Goal: Task Accomplishment & Management: Complete application form

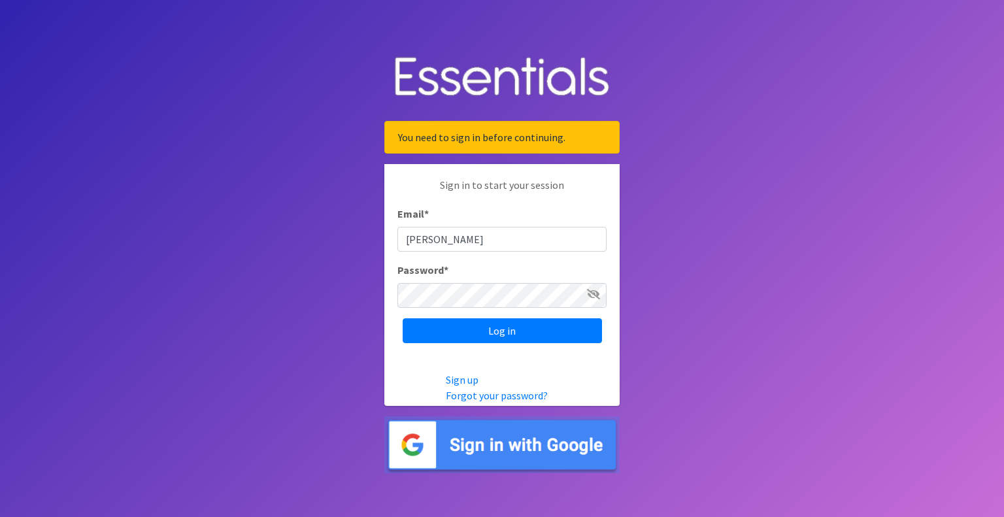
type input "[PERSON_NAME][EMAIL_ADDRESS][DOMAIN_NAME]"
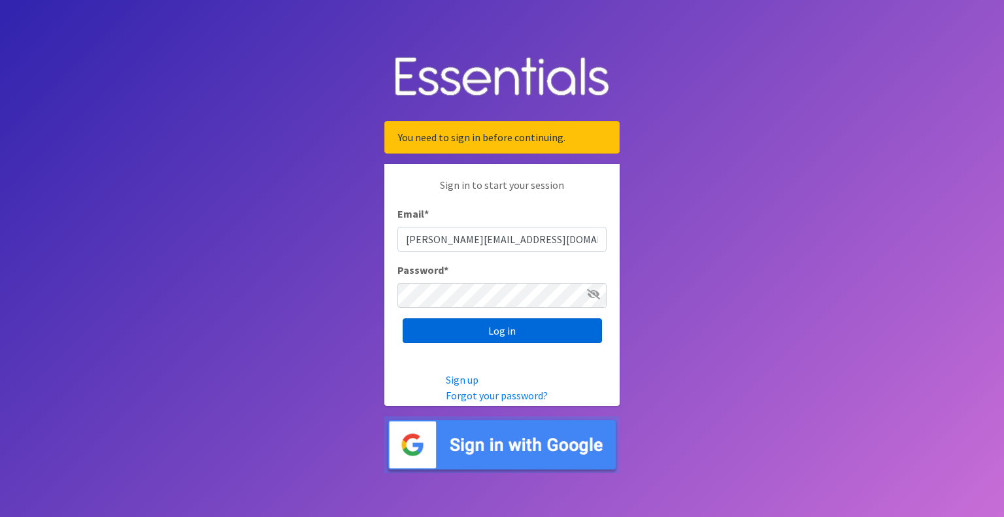
click at [505, 331] on input "Log in" at bounding box center [502, 330] width 199 height 25
click at [498, 330] on input "Log in" at bounding box center [502, 330] width 199 height 25
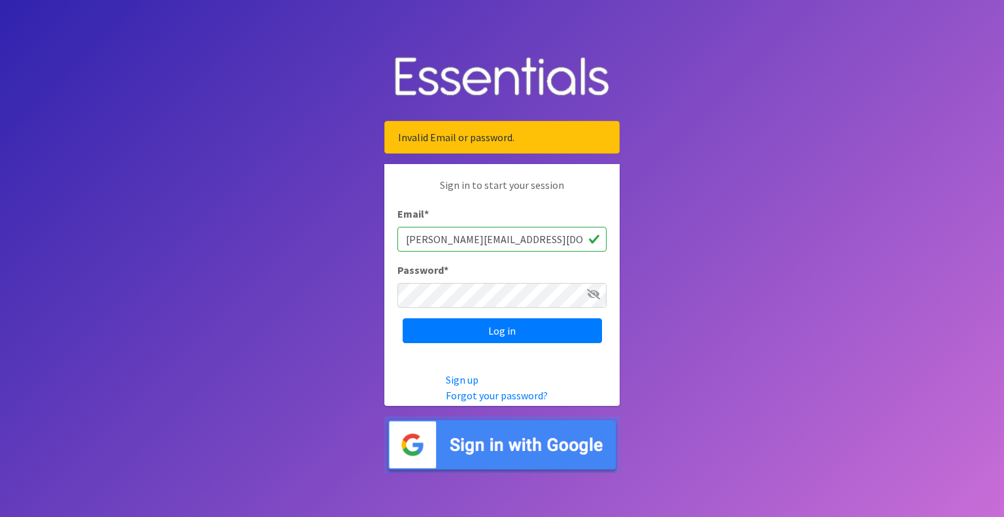
click at [498, 330] on div "Log in" at bounding box center [501, 330] width 209 height 25
click at [516, 326] on input "Log in" at bounding box center [502, 330] width 199 height 25
click at [516, 326] on div "Log in" at bounding box center [501, 330] width 209 height 25
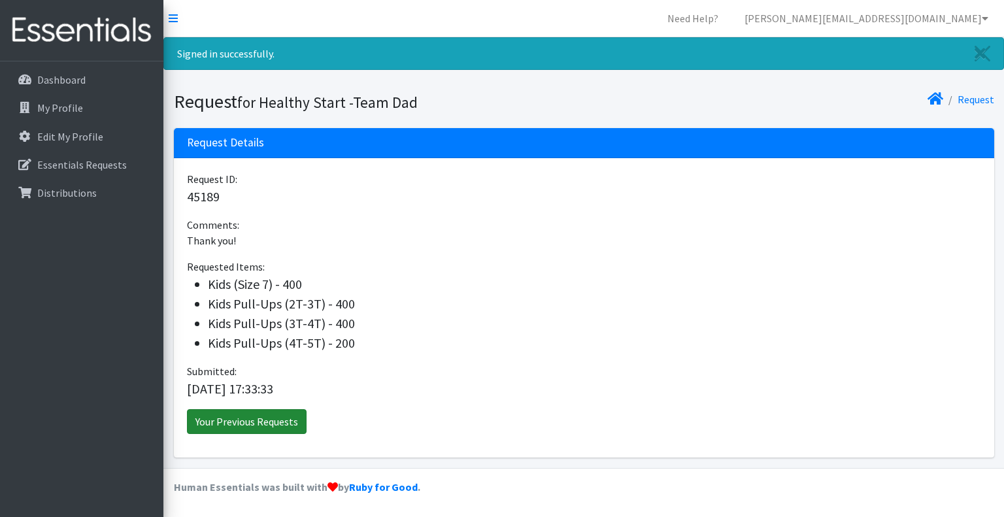
click at [240, 419] on link "Your Previous Requests" at bounding box center [247, 421] width 120 height 25
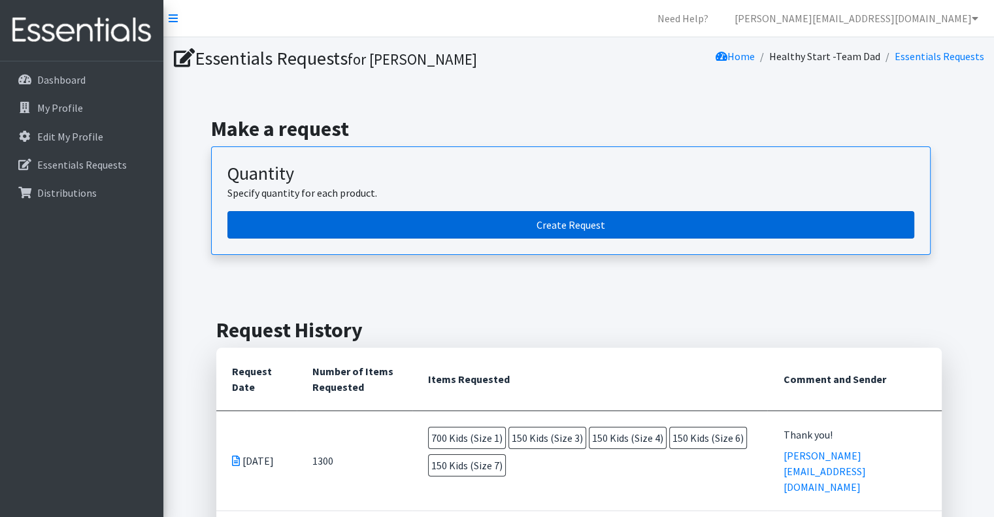
click at [550, 220] on link "Create Request" at bounding box center [570, 224] width 687 height 27
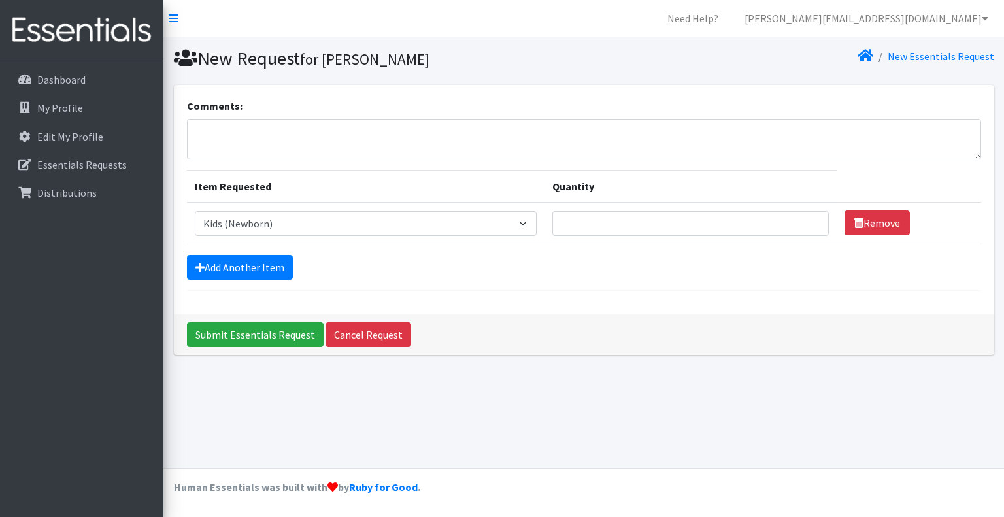
click at [195, 211] on select "Select an item Baby Food [MEDICAL_DATA] Cuff Children's Disposable Underwear L/…" at bounding box center [366, 223] width 342 height 25
click at [531, 220] on select "Select an item Baby Food [MEDICAL_DATA] Cuff Children's Disposable Underwear L/…" at bounding box center [366, 223] width 342 height 25
click at [195, 211] on select "Select an item Baby Food [MEDICAL_DATA] Cuff Children's Disposable Underwear L/…" at bounding box center [366, 223] width 342 height 25
click at [536, 229] on select "Select an item Baby Food [MEDICAL_DATA] Cuff Children's Disposable Underwear L/…" at bounding box center [366, 223] width 342 height 25
click at [195, 211] on select "Select an item Baby Food [MEDICAL_DATA] Cuff Children's Disposable Underwear L/…" at bounding box center [366, 223] width 342 height 25
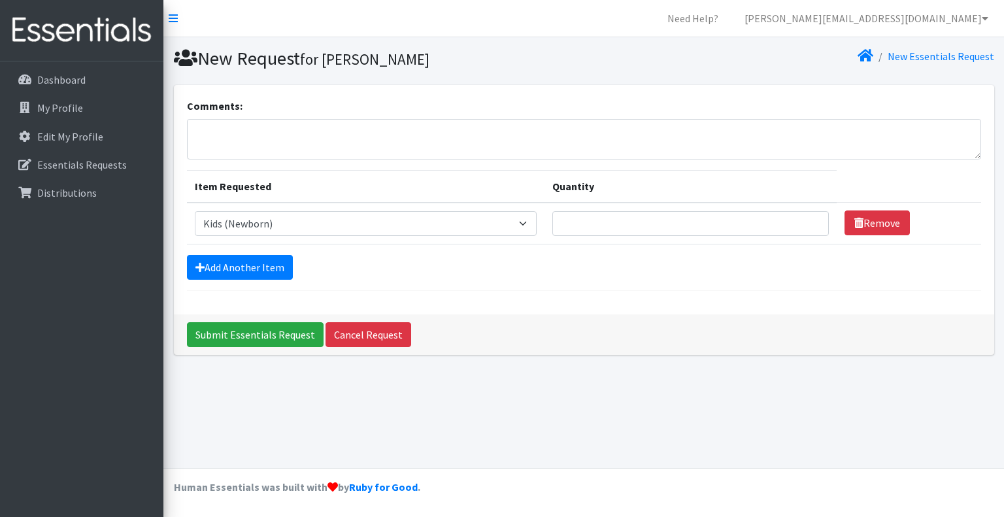
click at [532, 224] on select "Select an item Baby Food [MEDICAL_DATA] Cuff Children's Disposable Underwear L/…" at bounding box center [366, 223] width 342 height 25
click at [195, 211] on select "Select an item Baby Food [MEDICAL_DATA] Cuff Children's Disposable Underwear L/…" at bounding box center [366, 223] width 342 height 25
click at [533, 225] on select "Select an item Baby Food [MEDICAL_DATA] Cuff Children's Disposable Underwear L/…" at bounding box center [366, 223] width 342 height 25
click at [195, 211] on select "Select an item Baby Food [MEDICAL_DATA] Cuff Children's Disposable Underwear L/…" at bounding box center [366, 223] width 342 height 25
click at [536, 222] on select "Select an item Baby Food [MEDICAL_DATA] Cuff Children's Disposable Underwear L/…" at bounding box center [366, 223] width 342 height 25
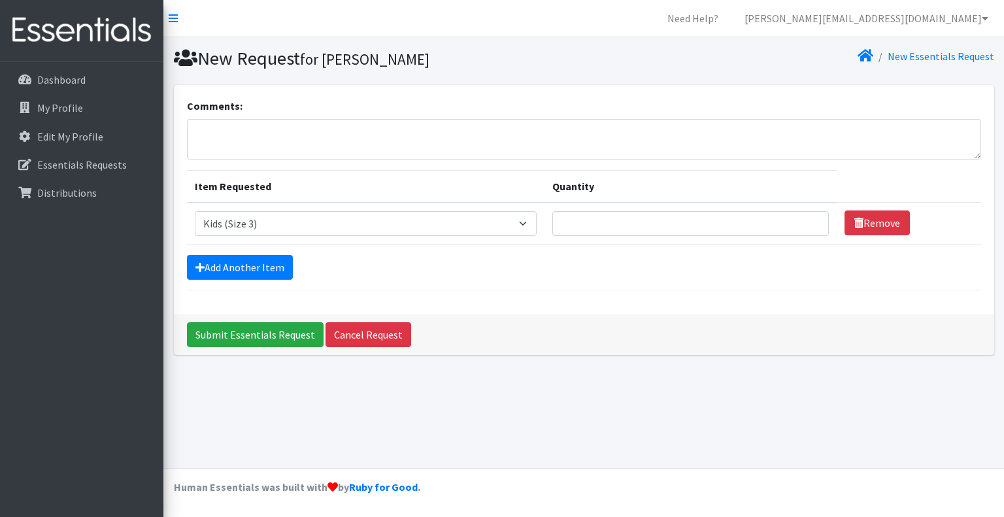
select select "10078"
click at [195, 211] on select "Select an item Baby Food [MEDICAL_DATA] Cuff Children's Disposable Underwear L/…" at bounding box center [366, 223] width 342 height 25
click at [531, 226] on select "Select an item Baby Food [MEDICAL_DATA] Cuff Children's Disposable Underwear L/…" at bounding box center [366, 223] width 342 height 25
click at [535, 223] on select "Select an item Baby Food [MEDICAL_DATA] Cuff Children's Disposable Underwear L/…" at bounding box center [366, 223] width 342 height 25
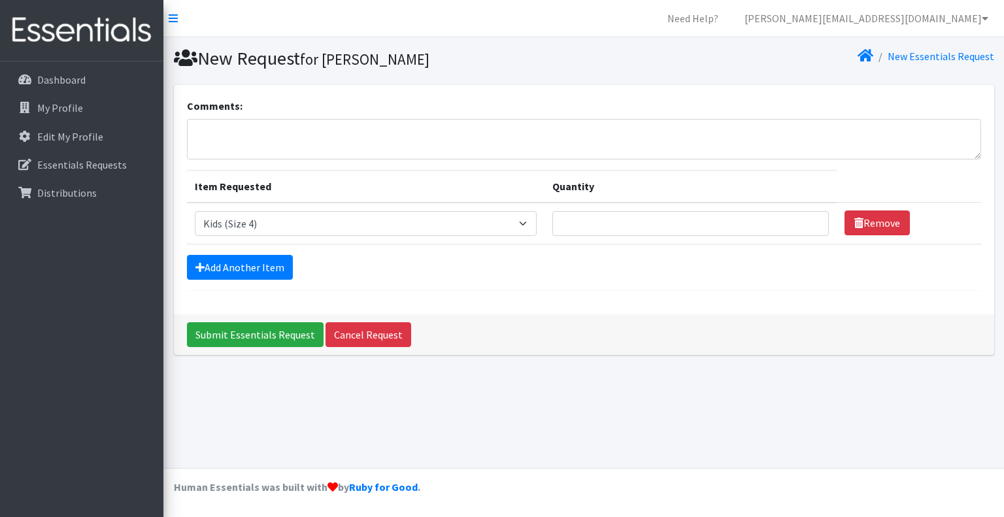
click at [535, 223] on select "Select an item Baby Food [MEDICAL_DATA] Cuff Children's Disposable Underwear L/…" at bounding box center [366, 223] width 342 height 25
click at [810, 218] on input "1" at bounding box center [690, 223] width 276 height 25
click at [810, 218] on input "2" at bounding box center [690, 223] width 276 height 25
click at [810, 218] on input "3" at bounding box center [690, 223] width 276 height 25
type input "300"
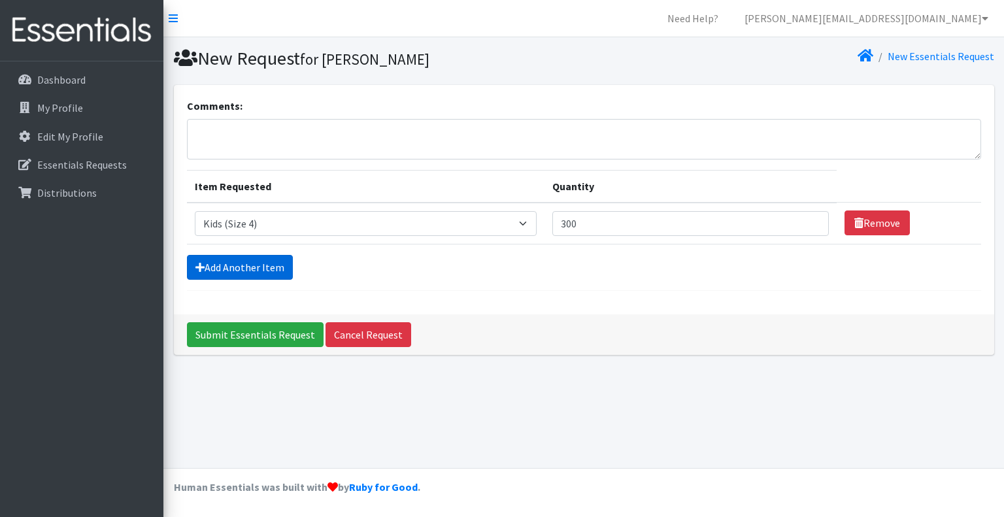
click at [263, 267] on link "Add Another Item" at bounding box center [240, 267] width 106 height 25
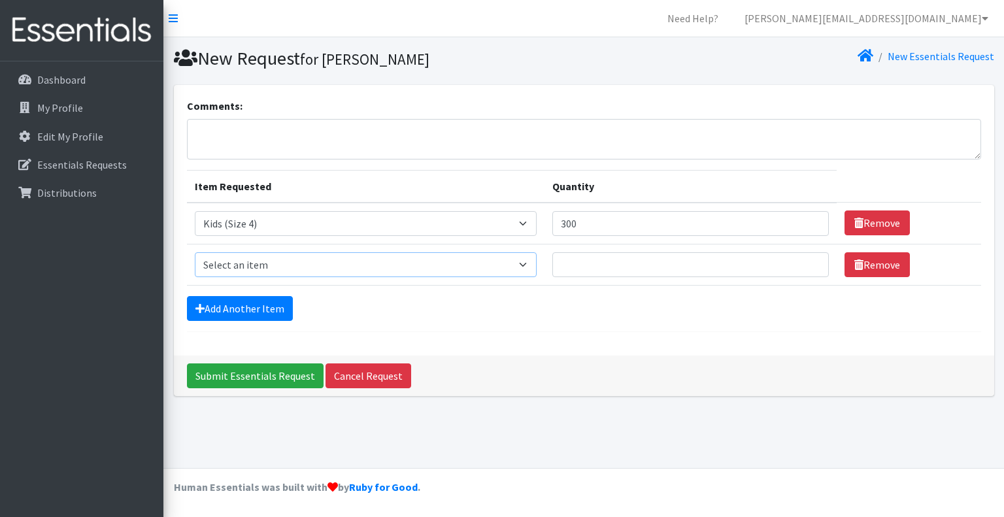
click at [537, 264] on select "Select an item Baby Food [MEDICAL_DATA] Cuff Children's Disposable Underwear L/…" at bounding box center [366, 264] width 342 height 25
select select "10042"
click at [195, 252] on select "Select an item Baby Food [MEDICAL_DATA] Cuff Children's Disposable Underwear L/…" at bounding box center [366, 264] width 342 height 25
click at [571, 223] on input "300" at bounding box center [690, 223] width 276 height 25
type input "400"
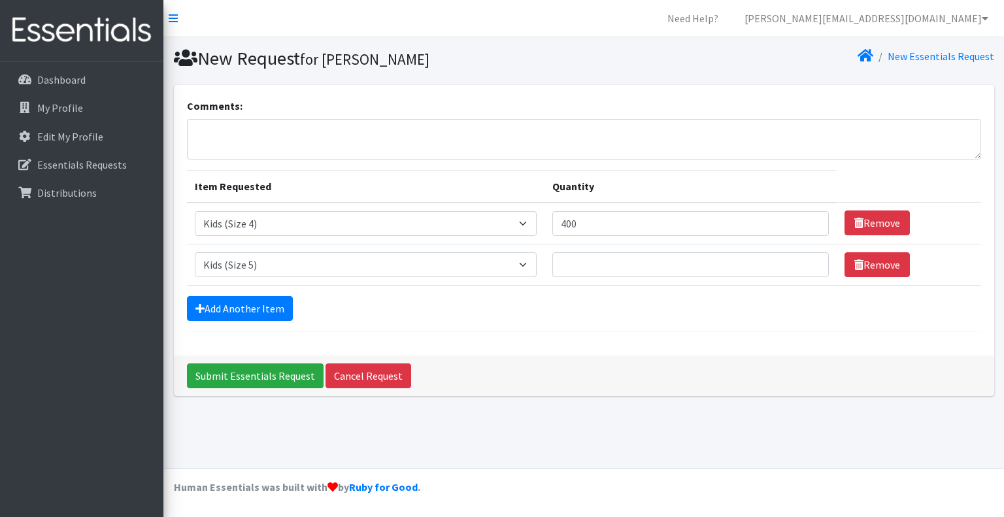
click at [553, 303] on div "Add Another Item" at bounding box center [584, 308] width 794 height 25
click at [534, 267] on select "Select an item Baby Food [MEDICAL_DATA] Cuff Children's Disposable Underwear L/…" at bounding box center [366, 264] width 342 height 25
select select "10062"
click at [195, 252] on select "Select an item Baby Food [MEDICAL_DATA] Cuff Children's Disposable Underwear L/…" at bounding box center [366, 264] width 342 height 25
click at [810, 265] on input "1" at bounding box center [690, 264] width 276 height 25
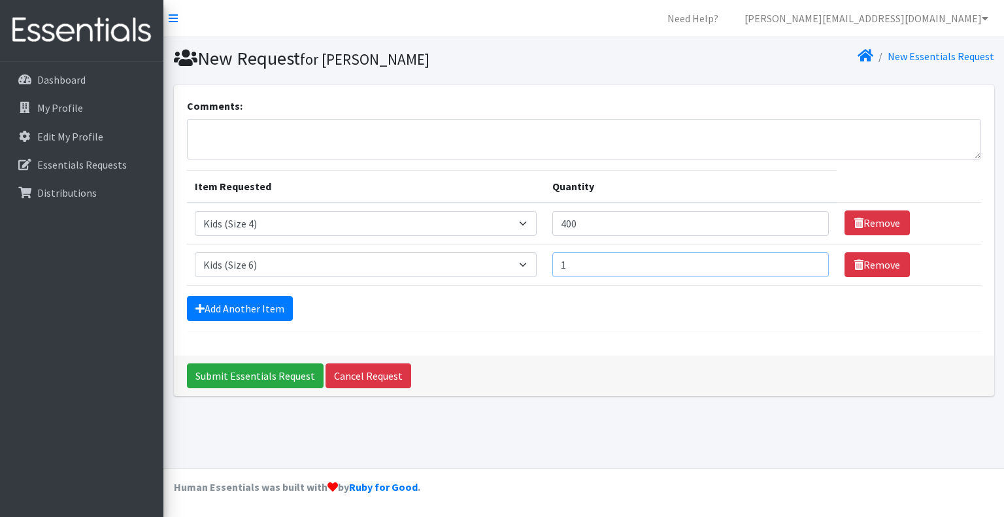
click at [591, 265] on input "1" at bounding box center [690, 264] width 276 height 25
type input "200"
click at [261, 307] on link "Add Another Item" at bounding box center [240, 308] width 106 height 25
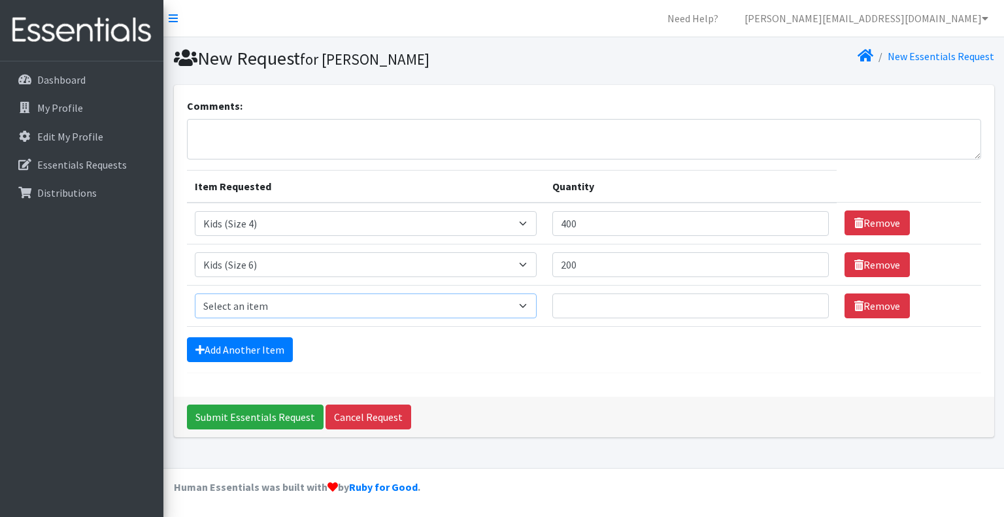
click at [537, 301] on select "Select an item Baby Food [MEDICAL_DATA] Cuff Children's Disposable Underwear L/…" at bounding box center [366, 305] width 342 height 25
select select "13780"
click at [195, 293] on select "Select an item Baby Food [MEDICAL_DATA] Cuff Children's Disposable Underwear L/…" at bounding box center [366, 305] width 342 height 25
type input "1"
click at [809, 309] on input "1" at bounding box center [690, 305] width 276 height 25
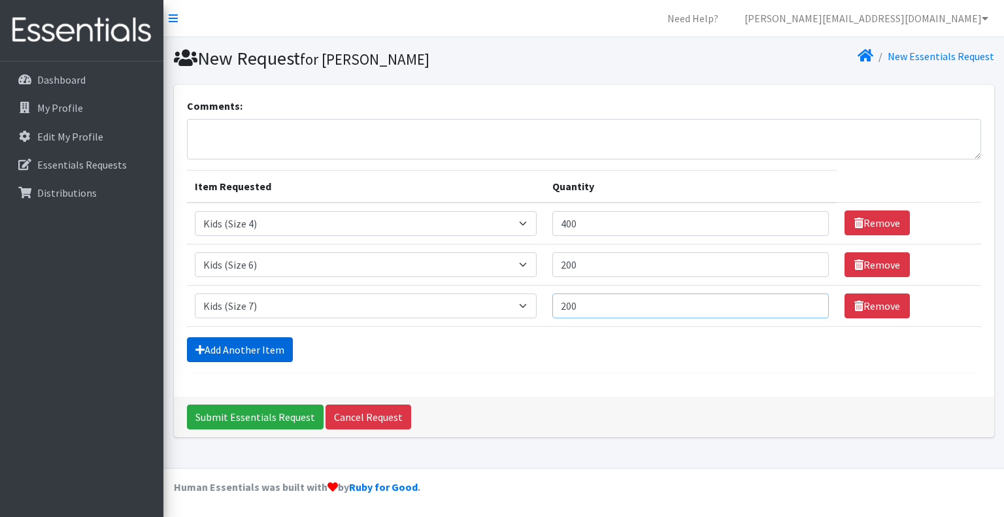
type input "200"
click at [247, 349] on link "Add Another Item" at bounding box center [240, 349] width 106 height 25
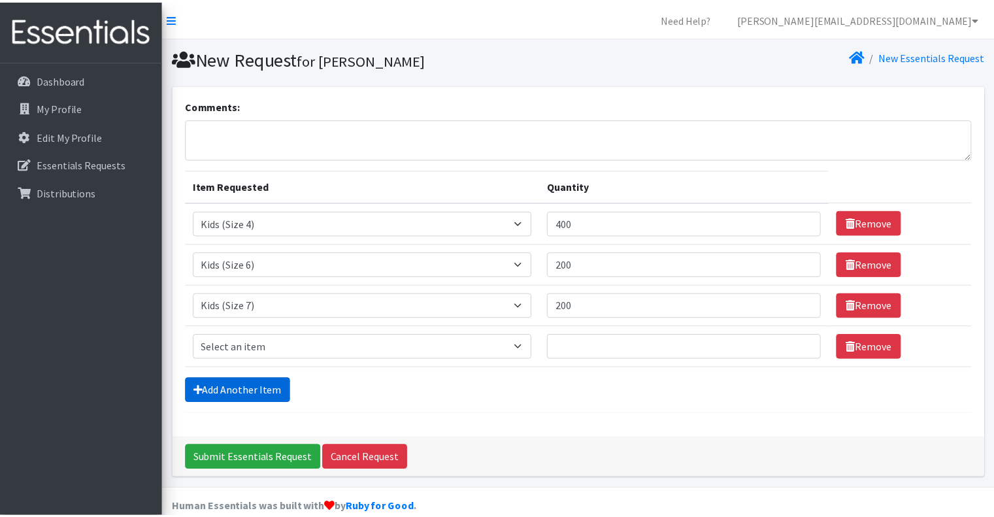
scroll to position [18, 0]
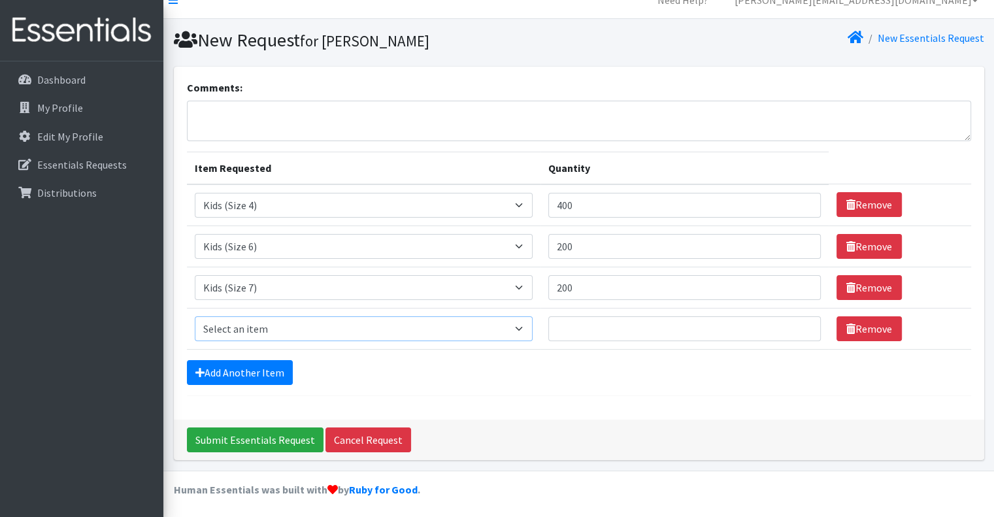
click at [528, 327] on select "Select an item Baby Food [MEDICAL_DATA] Cuff Children's Disposable Underwear L/…" at bounding box center [364, 328] width 338 height 25
select select "10056"
click at [195, 316] on select "Select an item Baby Food [MEDICAL_DATA] Cuff Children's Disposable Underwear L/…" at bounding box center [364, 328] width 338 height 25
type input "1"
click at [800, 329] on input "1" at bounding box center [684, 328] width 272 height 25
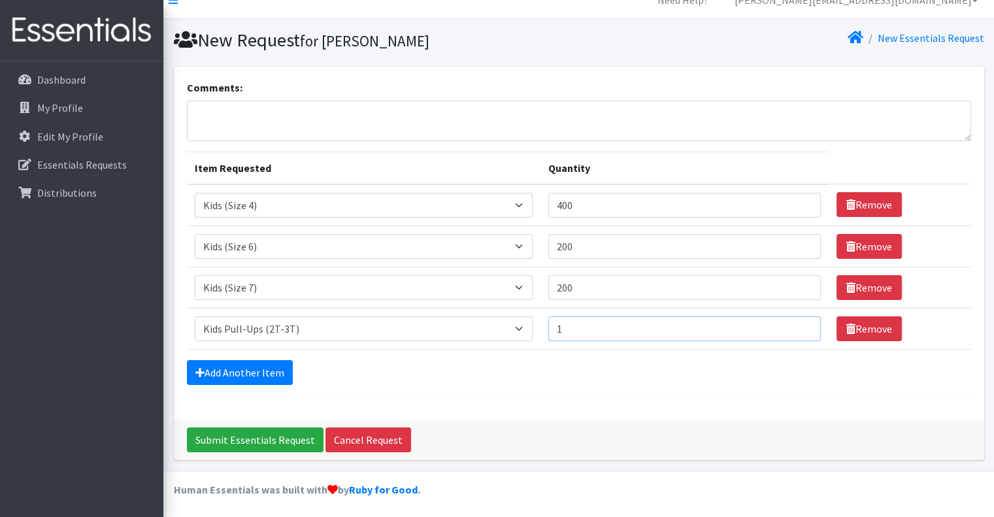
drag, startPoint x: 584, startPoint y: 333, endPoint x: 533, endPoint y: 330, distance: 51.0
click at [533, 330] on tr "Item Requested Select an item Baby Food [MEDICAL_DATA] Cuff Children's Disposab…" at bounding box center [579, 328] width 784 height 41
click at [584, 328] on input "Quantity" at bounding box center [684, 328] width 272 height 25
type input "100"
click at [265, 370] on link "Add Another Item" at bounding box center [240, 372] width 106 height 25
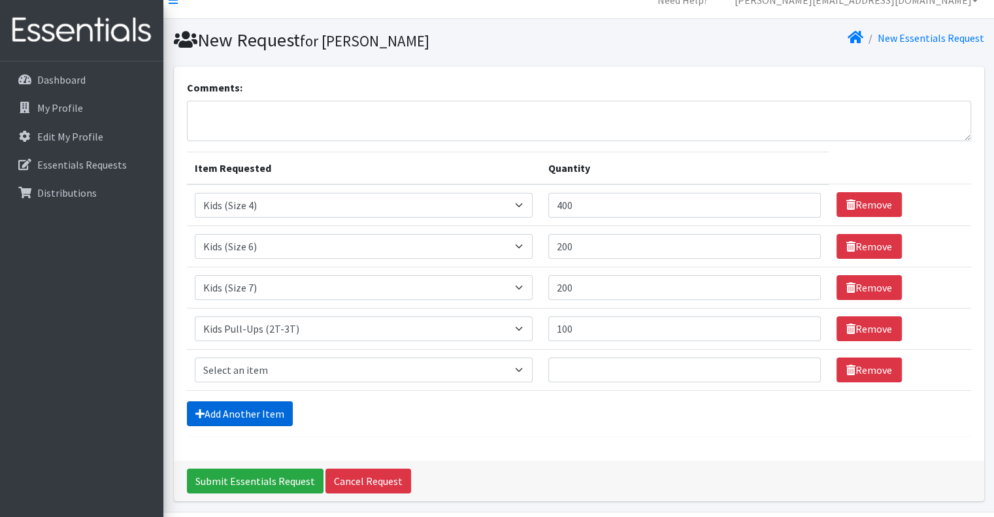
scroll to position [59, 0]
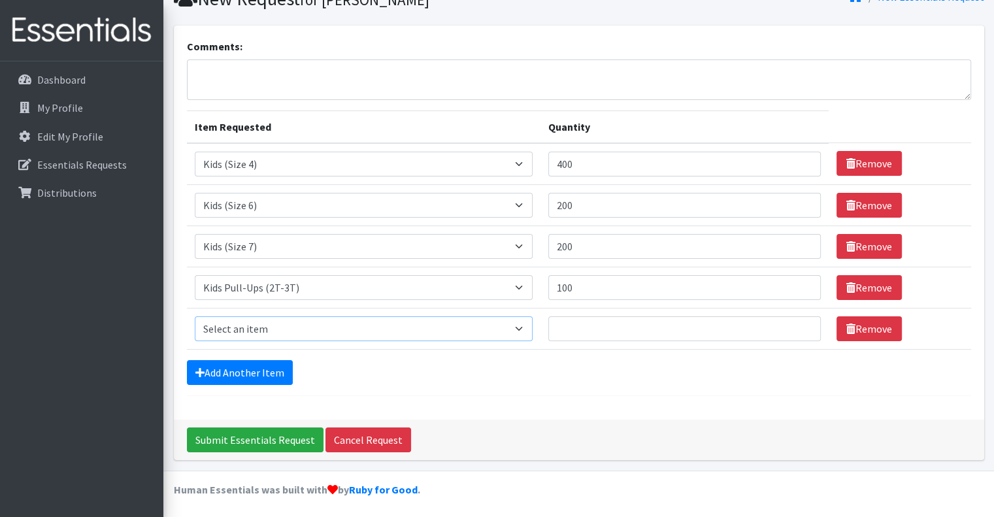
click at [531, 320] on select "Select an item Baby Food [MEDICAL_DATA] Cuff Children's Disposable Underwear L/…" at bounding box center [364, 328] width 338 height 25
select select "10041"
click at [195, 316] on select "Select an item Baby Food [MEDICAL_DATA] Cuff Children's Disposable Underwear L/…" at bounding box center [364, 328] width 338 height 25
click at [567, 284] on input "100" at bounding box center [684, 287] width 272 height 25
type input "200"
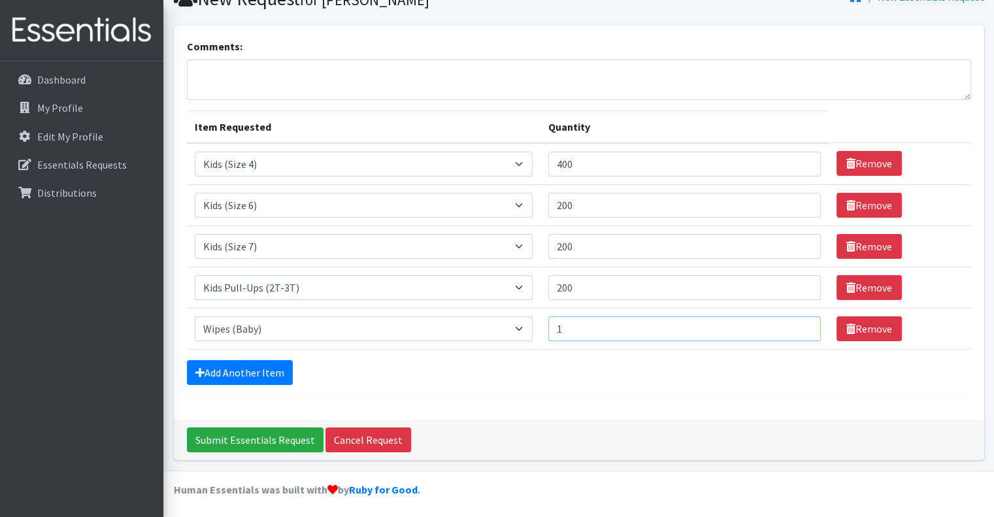
type input "1"
click at [801, 323] on input "1" at bounding box center [684, 328] width 272 height 25
type input "24"
click at [633, 378] on div "Add Another Item" at bounding box center [579, 372] width 784 height 25
click at [229, 369] on link "Add Another Item" at bounding box center [240, 372] width 106 height 25
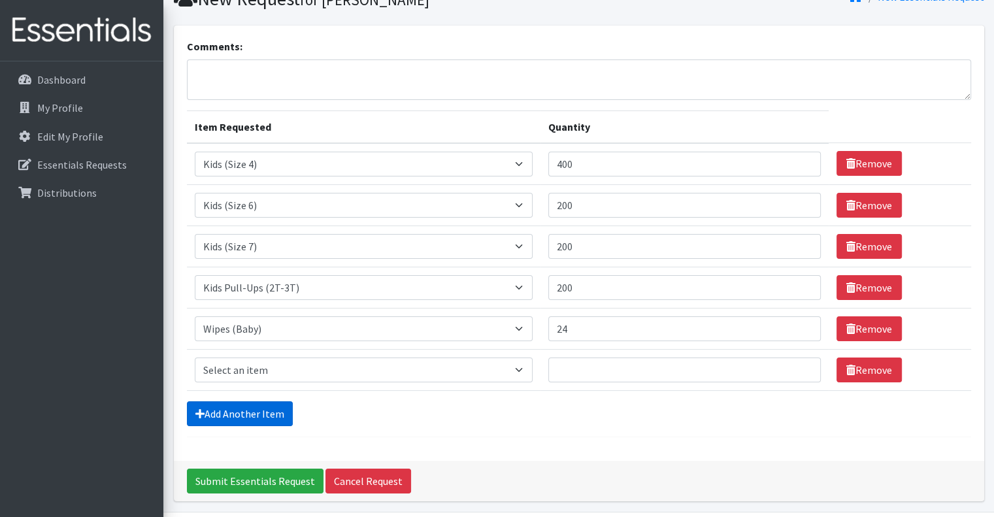
scroll to position [101, 0]
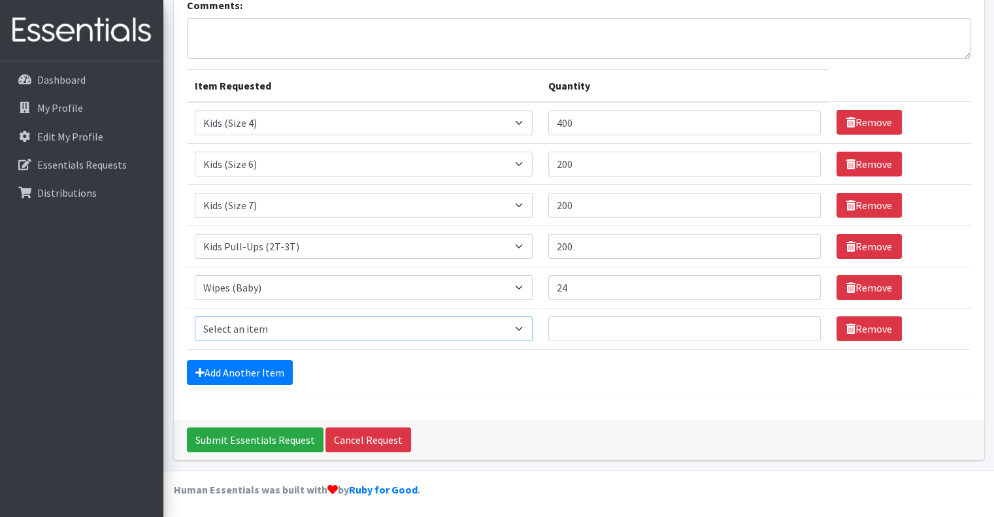
click at [529, 323] on select "Select an item Baby Food [MEDICAL_DATA] Cuff Children's Disposable Underwear L/…" at bounding box center [364, 328] width 338 height 25
select select "10040"
click at [195, 316] on select "Select an item Baby Food [MEDICAL_DATA] Cuff Children's Disposable Underwear L/…" at bounding box center [364, 328] width 338 height 25
click at [677, 324] on input "Quantity" at bounding box center [684, 328] width 272 height 25
type input "10"
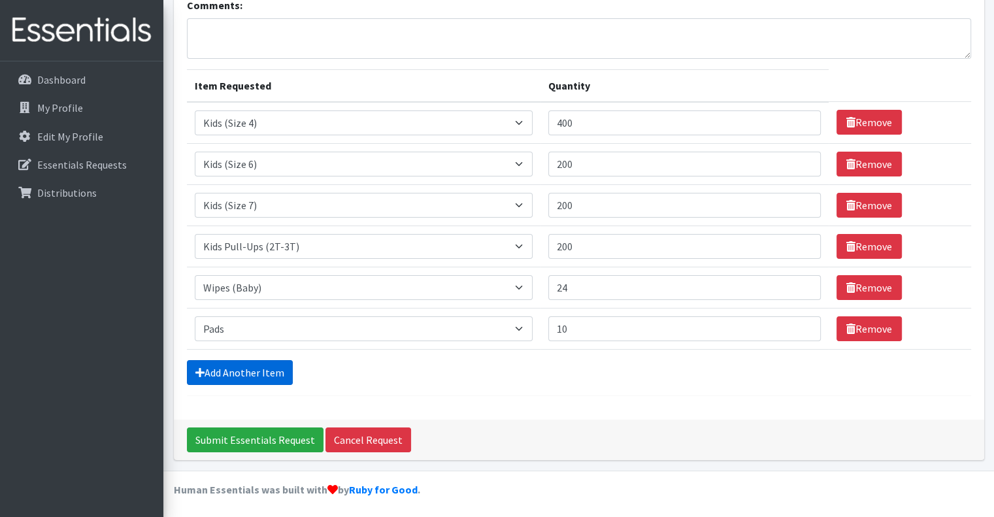
click at [265, 374] on link "Add Another Item" at bounding box center [240, 372] width 106 height 25
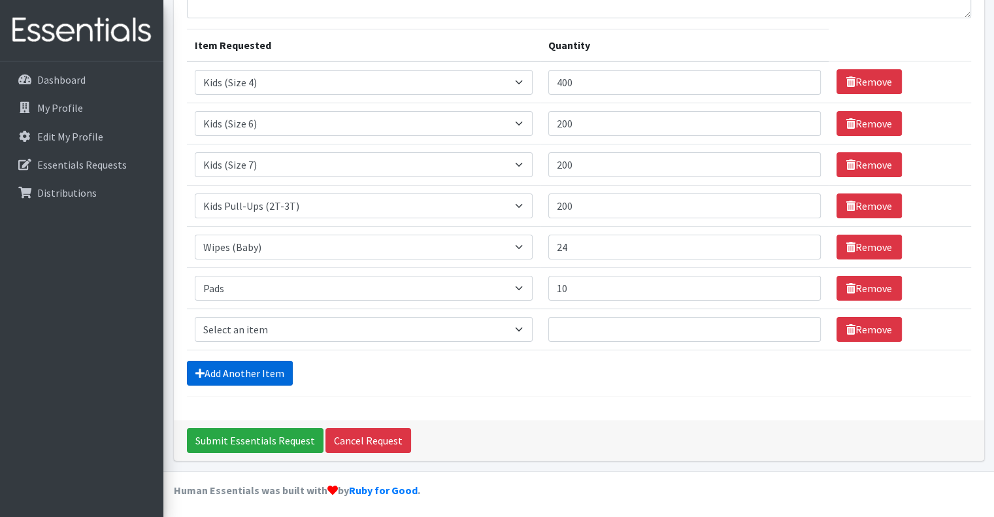
scroll to position [141, 0]
click at [533, 325] on select "Select an item Baby Food [MEDICAL_DATA] Cuff Children's Disposable Underwear L/…" at bounding box center [364, 329] width 338 height 25
click at [195, 317] on select "Select an item Baby Food [MEDICAL_DATA] Cuff Children's Disposable Underwear L/…" at bounding box center [364, 329] width 338 height 25
click at [531, 328] on select "Select an item Baby Food [MEDICAL_DATA] Cuff Children's Disposable Underwear L/…" at bounding box center [364, 329] width 338 height 25
click at [530, 331] on select "Select an item Baby Food [MEDICAL_DATA] Cuff Children's Disposable Underwear L/…" at bounding box center [364, 329] width 338 height 25
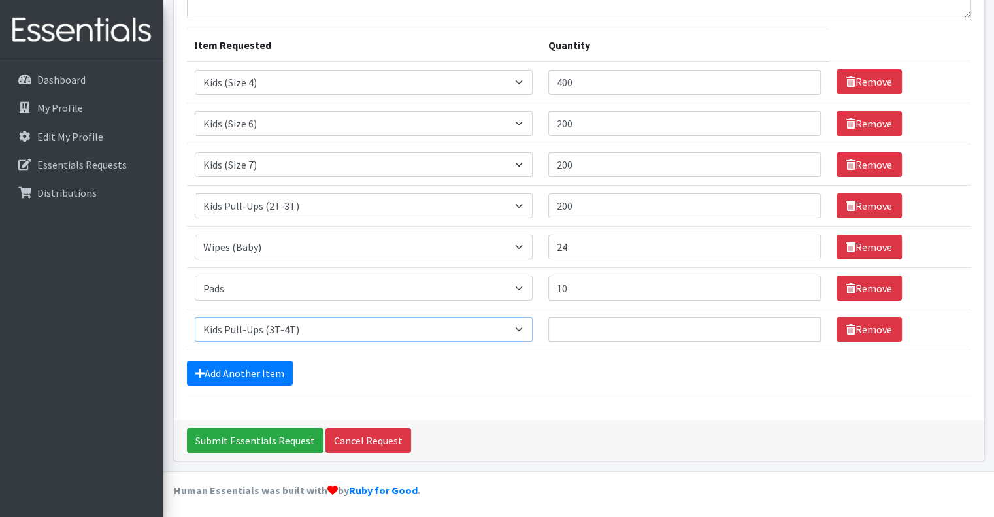
click at [530, 331] on select "Select an item Baby Food [MEDICAL_DATA] Cuff Children's Disposable Underwear L/…" at bounding box center [364, 329] width 338 height 25
select select "10064"
click at [195, 317] on select "Select an item Baby Food [MEDICAL_DATA] Cuff Children's Disposable Underwear L/…" at bounding box center [364, 329] width 338 height 25
click at [574, 329] on input "Quantity" at bounding box center [684, 329] width 272 height 25
type input "300"
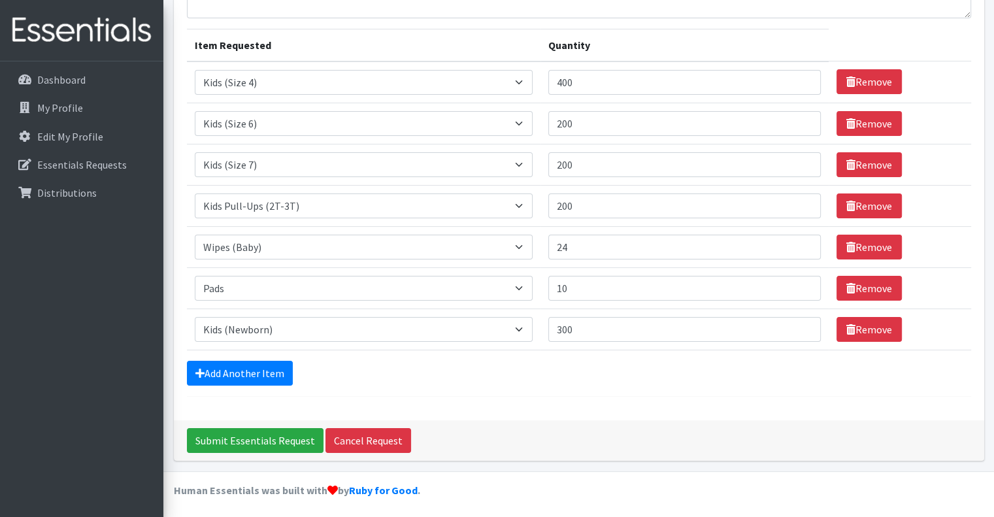
click at [619, 367] on div "Add Another Item" at bounding box center [579, 373] width 784 height 25
click at [570, 79] on input "400" at bounding box center [684, 82] width 272 height 25
click at [568, 79] on input "400" at bounding box center [684, 82] width 272 height 25
type input "350"
click at [565, 382] on div "Add Another Item" at bounding box center [579, 373] width 784 height 25
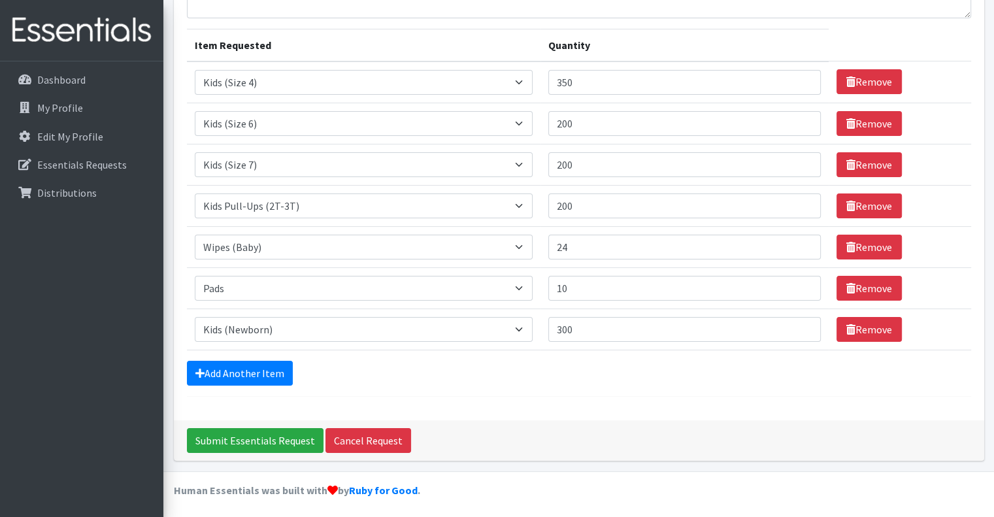
click at [541, 401] on div "Comments: Item Requested Quantity Item Requested Select an item Baby Food [MEDI…" at bounding box center [579, 182] width 810 height 476
click at [269, 443] on input "Submit Essentials Request" at bounding box center [255, 440] width 137 height 25
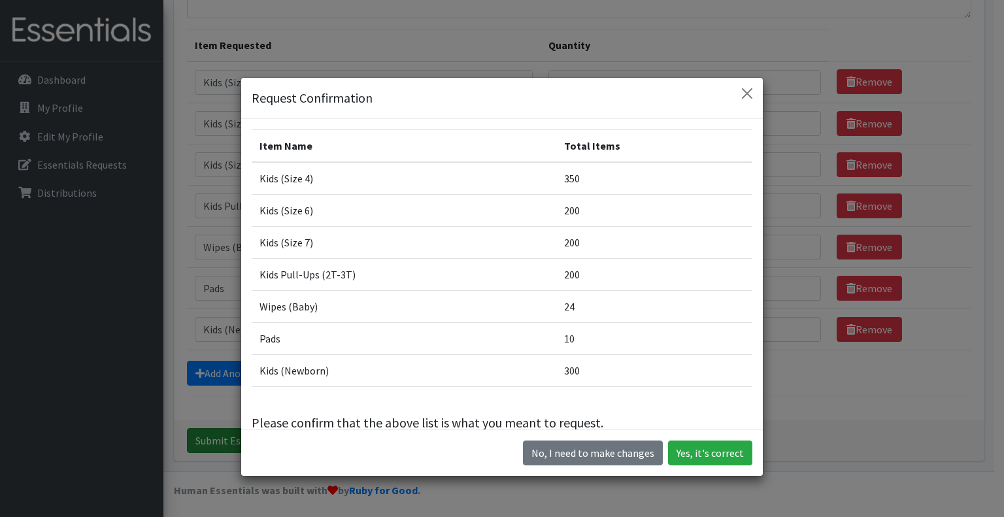
click at [265, 436] on div "No, I need to make changes Yes, it's correct" at bounding box center [501, 452] width 521 height 46
click at [703, 458] on button "Yes, it's correct" at bounding box center [710, 452] width 84 height 25
